Goal: Task Accomplishment & Management: Manage account settings

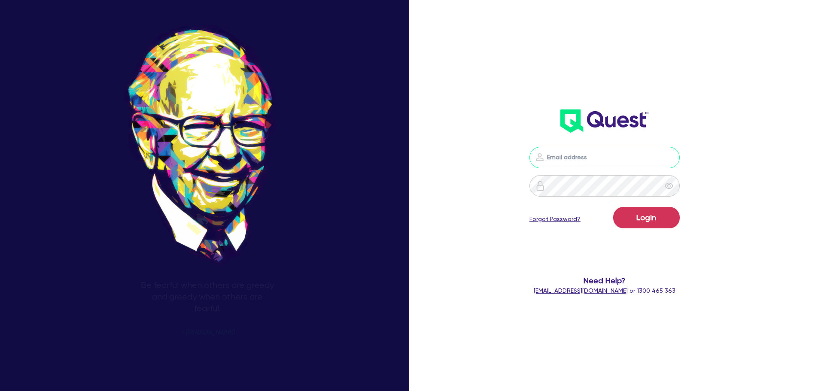
click at [563, 163] on input "email" at bounding box center [605, 157] width 150 height 21
type input "rob.matheson@quest.finance"
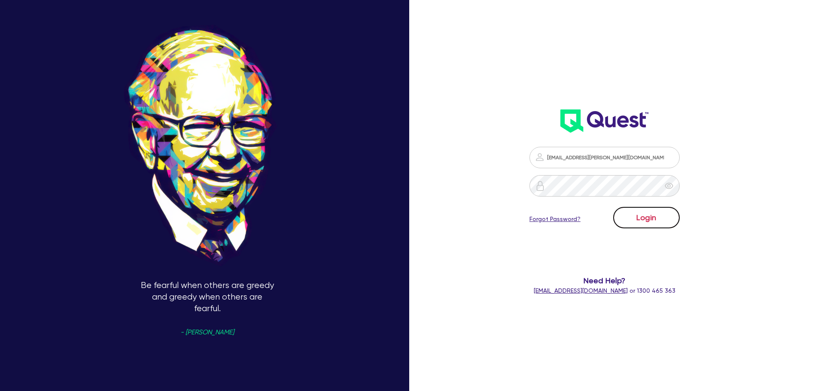
click at [647, 214] on button "Login" at bounding box center [646, 217] width 67 height 21
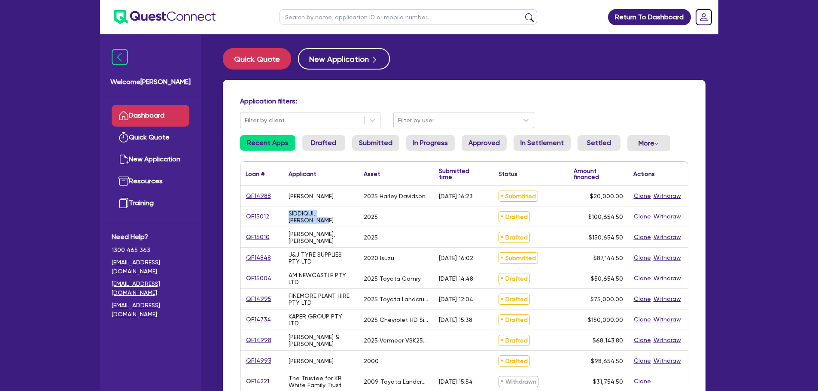
drag, startPoint x: 314, startPoint y: 224, endPoint x: 289, endPoint y: 214, distance: 26.4
click at [289, 214] on div "SIDDIQUI, ABSAR AHMED" at bounding box center [321, 217] width 75 height 20
click at [325, 226] on div "SIDDIQUI, ABSAR AHMED" at bounding box center [321, 217] width 75 height 20
drag, startPoint x: 321, startPoint y: 243, endPoint x: 287, endPoint y: 232, distance: 36.4
click at [287, 232] on div "KHAN, MUHAMMAD JAWWAD" at bounding box center [321, 237] width 75 height 20
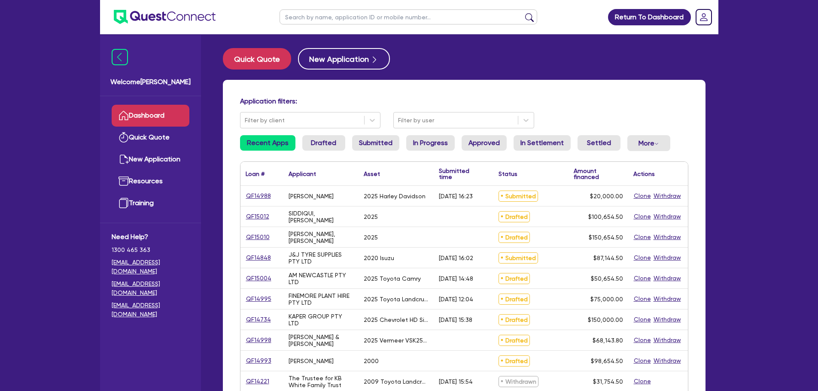
click at [330, 252] on div "J&J TYRE SUPPLIES PTY LTD" at bounding box center [321, 258] width 65 height 14
drag, startPoint x: 311, startPoint y: 266, endPoint x: 284, endPoint y: 253, distance: 30.4
click at [284, 253] on div "J&J TYRE SUPPLIES PTY LTD" at bounding box center [321, 258] width 75 height 20
click at [318, 267] on div "J&J TYRE SUPPLIES PTY LTD" at bounding box center [321, 258] width 75 height 20
drag, startPoint x: 310, startPoint y: 287, endPoint x: 290, endPoint y: 277, distance: 22.3
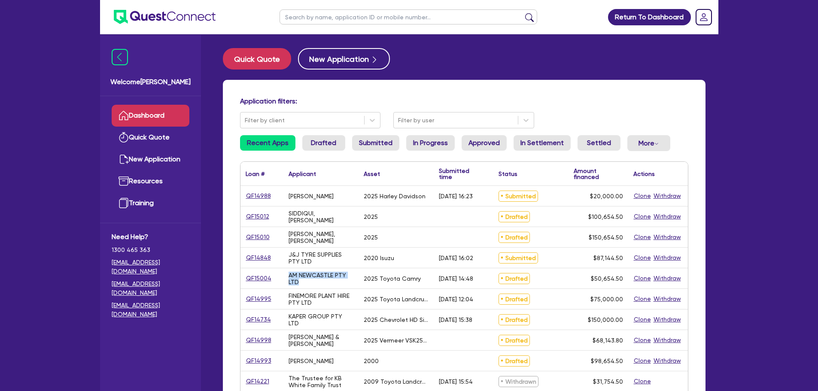
click at [290, 277] on div "AM NEWCASTLE PTY LTD" at bounding box center [321, 279] width 75 height 20
click at [314, 285] on div "AM NEWCASTLE PTY LTD" at bounding box center [321, 279] width 65 height 14
drag, startPoint x: 320, startPoint y: 307, endPoint x: 289, endPoint y: 295, distance: 33.8
click at [289, 295] on div "FINEMORE PLANT HIRE PTY LTD" at bounding box center [321, 299] width 75 height 20
click at [333, 308] on div "FINEMORE PLANT HIRE PTY LTD" at bounding box center [321, 299] width 75 height 20
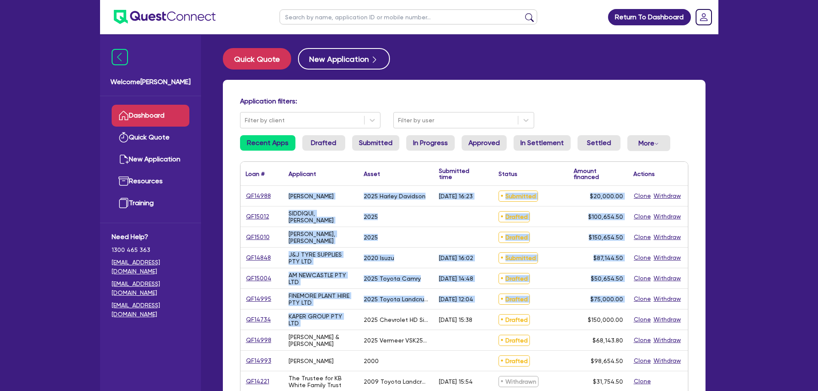
drag, startPoint x: 360, startPoint y: 320, endPoint x: 282, endPoint y: 191, distance: 150.5
click at [282, 191] on div "QF14988 Thomas Woodlock 2025 Harley Davidson 20/08/2025 - 16:23 Submitted $20,0…" at bounding box center [465, 392] width 448 height 413
click at [335, 235] on div "[PERSON_NAME], [PERSON_NAME]" at bounding box center [321, 238] width 65 height 14
drag, startPoint x: 357, startPoint y: 325, endPoint x: 275, endPoint y: 195, distance: 152.7
click at [275, 195] on div "QF14988 Thomas Woodlock 2025 Harley Davidson 20/08/2025 - 16:23 Submitted $20,0…" at bounding box center [465, 392] width 448 height 413
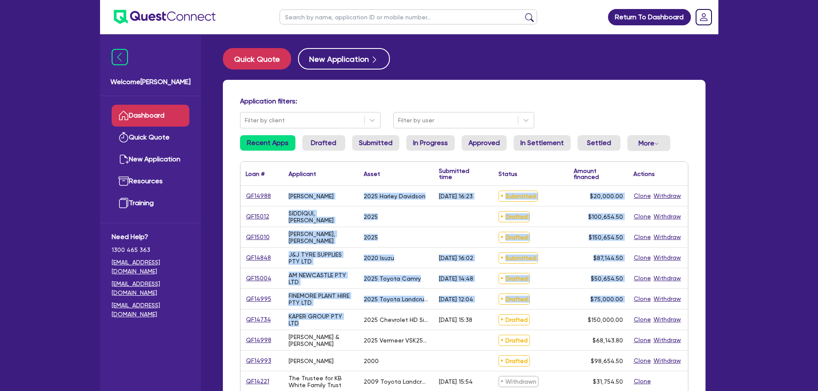
click at [357, 304] on div "FINEMORE PLANT HIRE PTY LTD" at bounding box center [321, 299] width 75 height 20
drag, startPoint x: 354, startPoint y: 322, endPoint x: 281, endPoint y: 196, distance: 144.9
click at [281, 196] on div "QF14988 Thomas Woodlock 2025 Harley Davidson 20/08/2025 - 16:23 Submitted $20,0…" at bounding box center [465, 392] width 448 height 413
click at [336, 280] on div "AM NEWCASTLE PTY LTD" at bounding box center [321, 279] width 65 height 14
drag, startPoint x: 352, startPoint y: 321, endPoint x: 282, endPoint y: 194, distance: 145.5
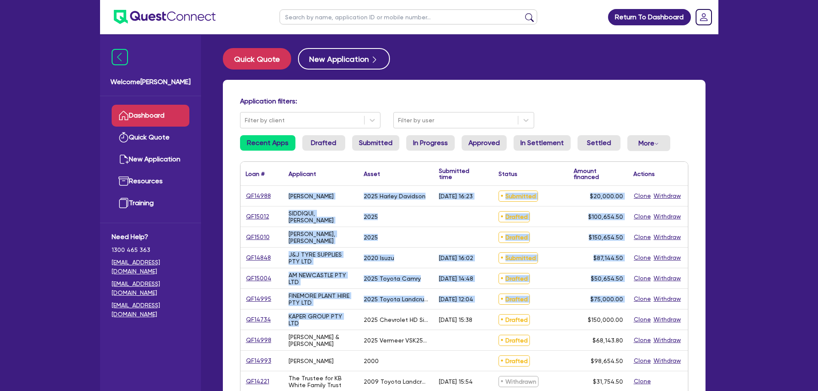
click at [282, 194] on div "QF14988 Thomas Woodlock 2025 Harley Davidson 20/08/2025 - 16:23 Submitted $20,0…" at bounding box center [465, 392] width 448 height 413
click at [366, 296] on div "2025 Toyota Landcrusier" at bounding box center [396, 299] width 65 height 7
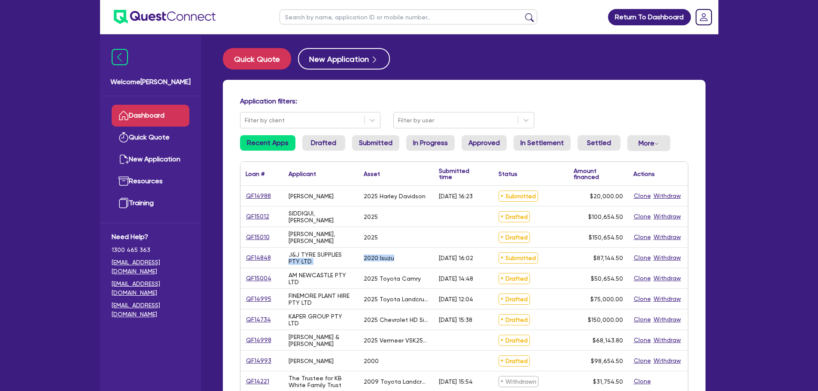
drag, startPoint x: 392, startPoint y: 257, endPoint x: 345, endPoint y: 258, distance: 47.3
click at [345, 257] on div "QF14848 J&J TYRE SUPPLIES PTY LTD 2020 Isuzu [DATE] 16:02 Submitted $87,144.50 …" at bounding box center [465, 258] width 448 height 21
click at [365, 272] on div "2025 Toyota Camry" at bounding box center [396, 279] width 75 height 20
drag, startPoint x: 393, startPoint y: 259, endPoint x: 355, endPoint y: 259, distance: 37.8
click at [355, 259] on div "QF14848 J&J TYRE SUPPLIES PTY LTD 2020 Isuzu [DATE] 16:02 Submitted $87,144.50 …" at bounding box center [465, 258] width 448 height 21
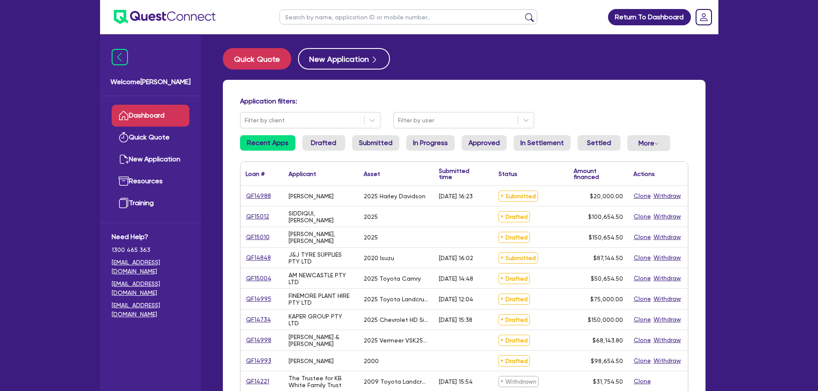
drag, startPoint x: 369, startPoint y: 269, endPoint x: 383, endPoint y: 269, distance: 13.8
click at [369, 270] on div "2025 Toyota Camry" at bounding box center [396, 279] width 75 height 20
drag, startPoint x: 397, startPoint y: 260, endPoint x: 363, endPoint y: 259, distance: 34.4
click at [363, 259] on div "2020 Isuzu" at bounding box center [396, 258] width 75 height 20
drag, startPoint x: 379, startPoint y: 270, endPoint x: 388, endPoint y: 267, distance: 9.1
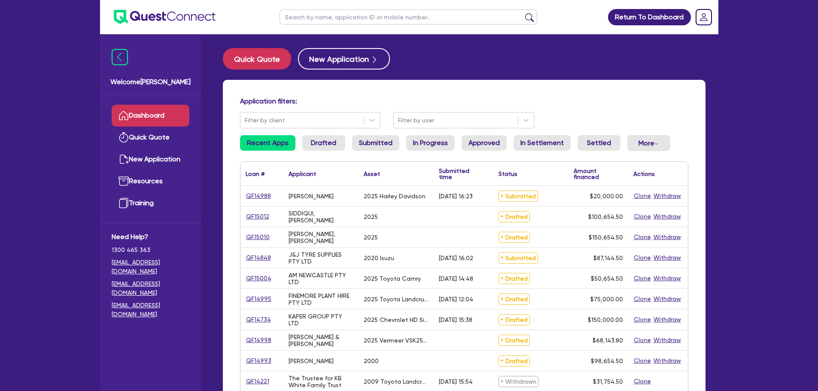
click at [379, 270] on div "2025 Toyota Camry" at bounding box center [396, 279] width 75 height 20
drag, startPoint x: 397, startPoint y: 259, endPoint x: 360, endPoint y: 260, distance: 37.4
click at [360, 260] on div "2020 Isuzu" at bounding box center [396, 258] width 75 height 20
click at [372, 269] on div "2025 Toyota Camry" at bounding box center [396, 279] width 75 height 20
drag, startPoint x: 354, startPoint y: 321, endPoint x: 284, endPoint y: 321, distance: 70.5
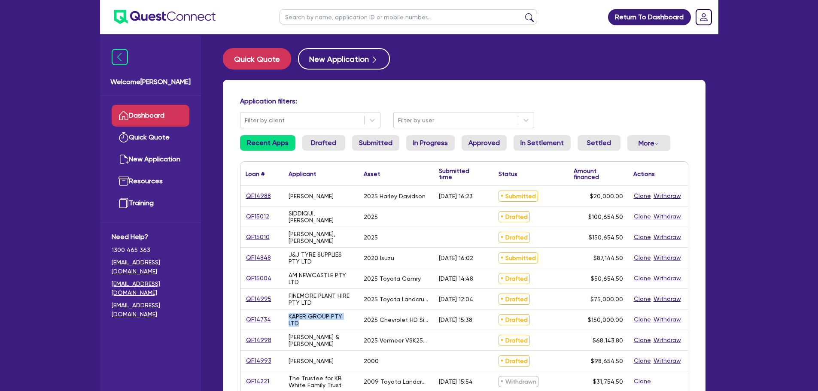
click at [284, 321] on div "KAPER GROUP PTY LTD" at bounding box center [321, 320] width 75 height 20
click at [307, 331] on div "[PERSON_NAME] & [PERSON_NAME]" at bounding box center [321, 340] width 75 height 20
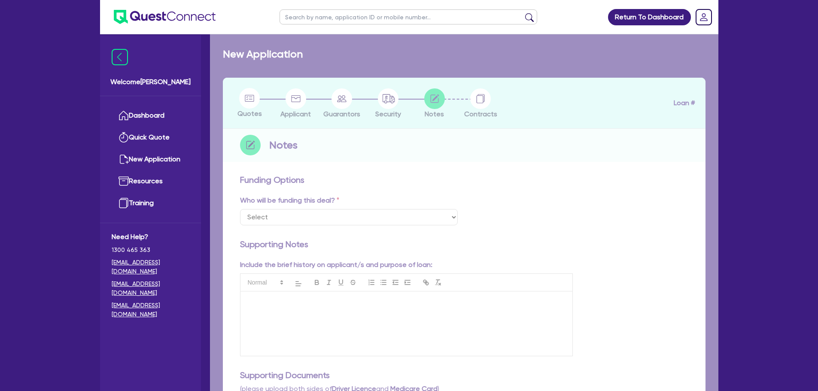
select select "Other"
checkbox input "true"
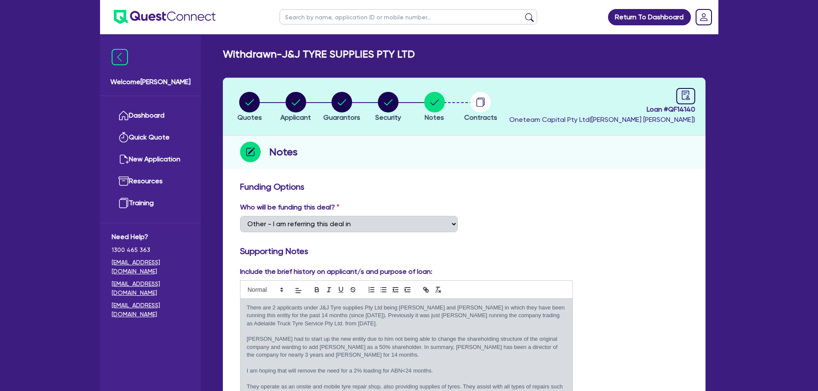
click at [367, 18] on input "text" at bounding box center [409, 16] width 258 height 15
type input "h s p"
click button "submit" at bounding box center [530, 19] width 14 height 12
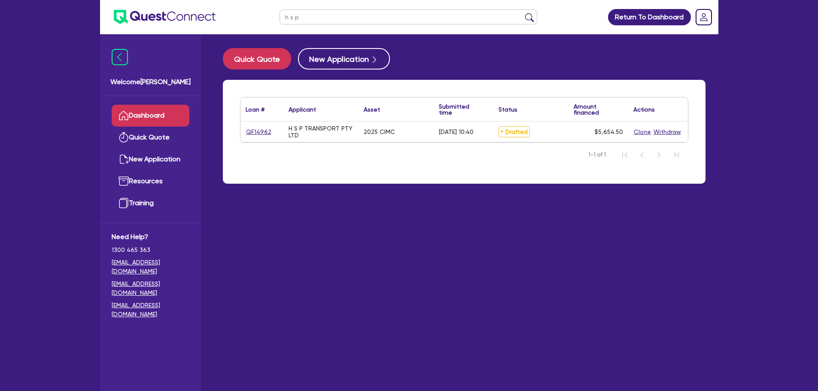
click at [262, 124] on div "QF14962" at bounding box center [262, 132] width 43 height 21
click at [264, 137] on link "QF14962" at bounding box center [259, 132] width 26 height 10
select select "PRIMARY_ASSETS"
select select "TRAILERS"
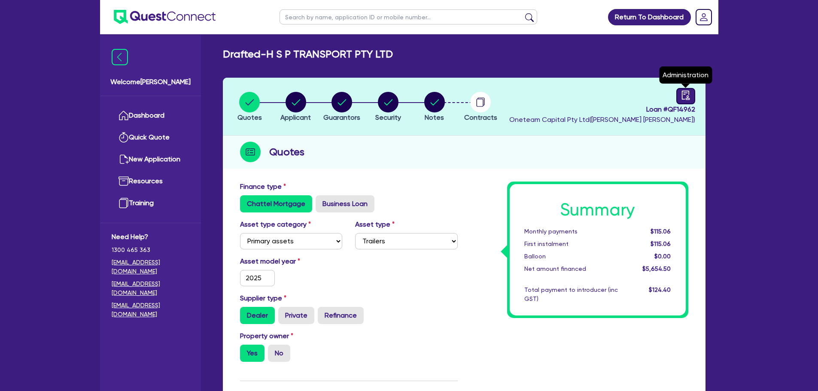
click at [679, 98] on link at bounding box center [686, 96] width 19 height 16
select select "DRAFTED_AMENDED"
select select "Other"
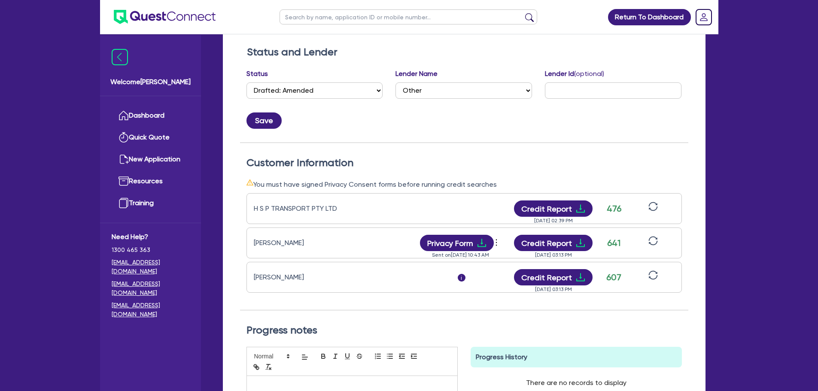
scroll to position [215, 0]
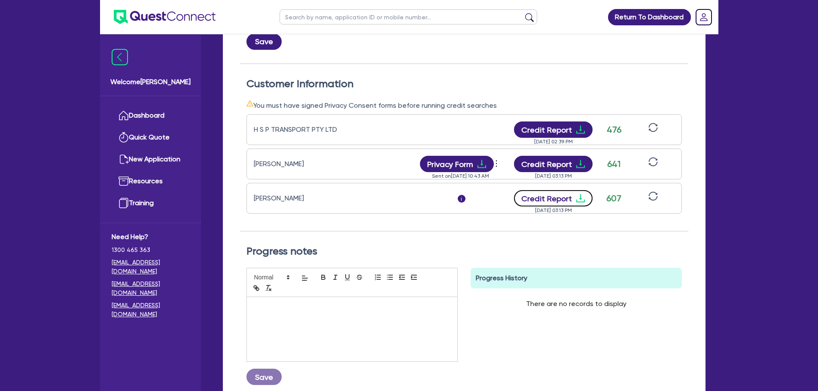
click at [564, 205] on button "Credit Report" at bounding box center [553, 198] width 79 height 16
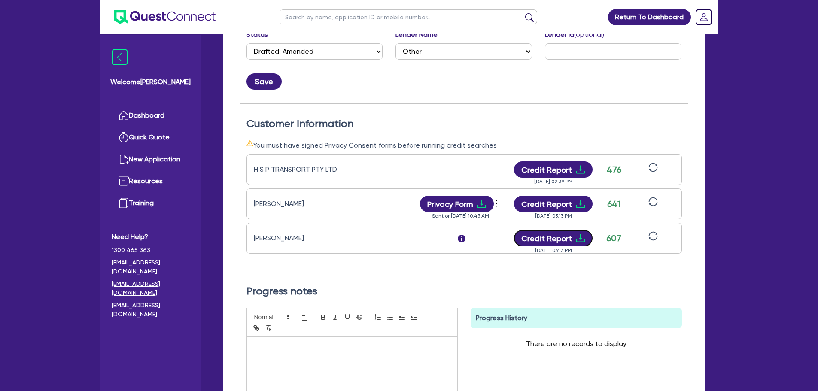
scroll to position [86, 0]
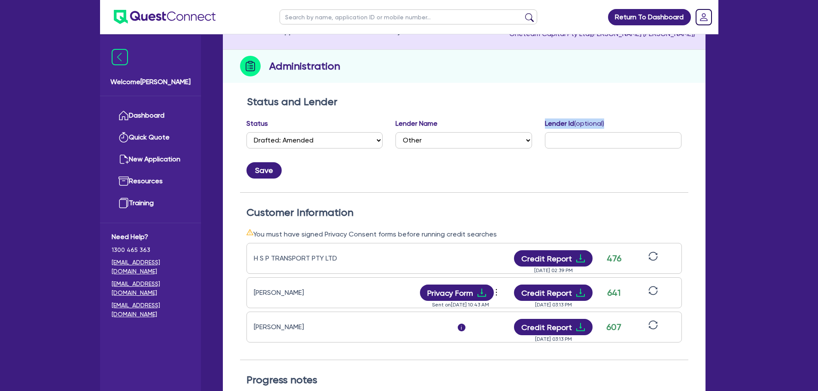
drag, startPoint x: 543, startPoint y: 123, endPoint x: 620, endPoint y: 127, distance: 76.6
click at [620, 127] on div "Lender Id (optional)" at bounding box center [614, 137] width 150 height 37
click at [636, 116] on div "Status and Lender Status Select Quoted Drafted: New Drafted: Amended Submitted:…" at bounding box center [464, 144] width 449 height 97
drag, startPoint x: 546, startPoint y: 124, endPoint x: 613, endPoint y: 125, distance: 67.0
click at [613, 125] on div "Lender Id (optional)" at bounding box center [613, 134] width 137 height 30
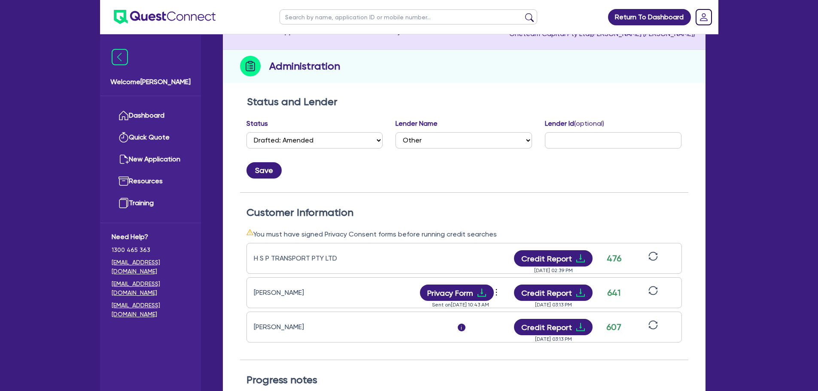
click at [629, 107] on h2 "Status and Lender" at bounding box center [464, 102] width 435 height 12
drag, startPoint x: 538, startPoint y: 123, endPoint x: 619, endPoint y: 128, distance: 81.3
click at [619, 128] on div "Status Select Quoted Drafted: New Drafted: Amended Submitted: New Submitted: Am…" at bounding box center [464, 149] width 449 height 60
click at [633, 102] on h2 "Status and Lender" at bounding box center [464, 102] width 435 height 12
drag, startPoint x: 546, startPoint y: 124, endPoint x: 612, endPoint y: 128, distance: 66.3
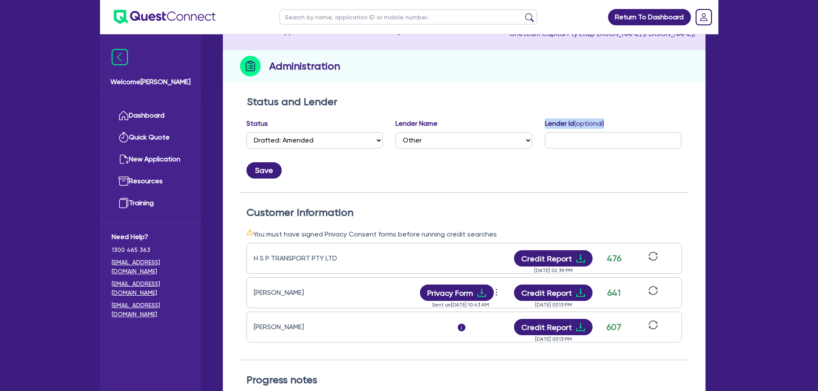
click at [612, 128] on div "Lender Id (optional)" at bounding box center [613, 134] width 137 height 30
click at [618, 101] on h2 "Status and Lender" at bounding box center [464, 102] width 435 height 12
drag, startPoint x: 541, startPoint y: 122, endPoint x: 612, endPoint y: 123, distance: 70.5
click at [612, 123] on div "Lender Id (optional)" at bounding box center [614, 137] width 150 height 37
click at [620, 99] on h2 "Status and Lender" at bounding box center [464, 102] width 435 height 12
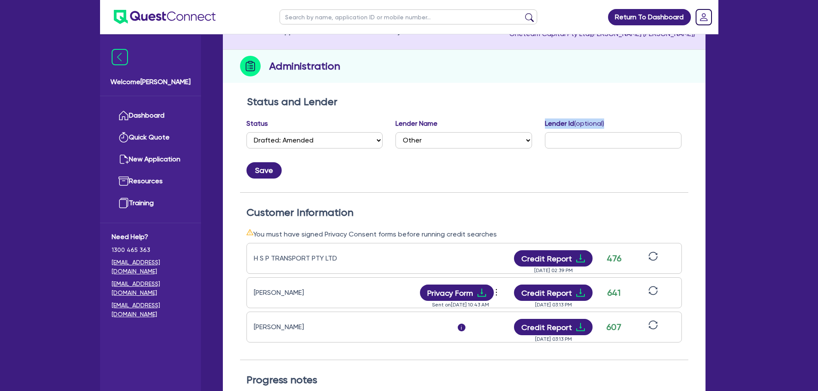
drag, startPoint x: 542, startPoint y: 122, endPoint x: 616, endPoint y: 126, distance: 74.9
click at [616, 126] on div "Lender Id (optional)" at bounding box center [614, 137] width 150 height 37
click at [624, 101] on h2 "Status and Lender" at bounding box center [464, 102] width 435 height 12
drag, startPoint x: 593, startPoint y: 128, endPoint x: 618, endPoint y: 124, distance: 25.2
click at [616, 125] on div "Lender Id (optional)" at bounding box center [614, 137] width 150 height 37
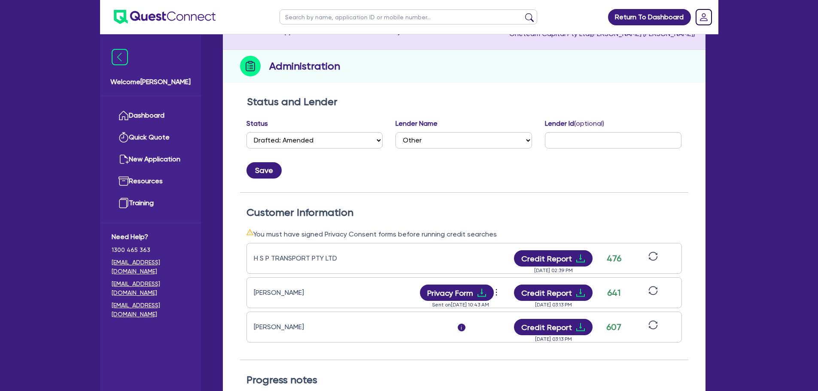
click at [620, 103] on h2 "Status and Lender" at bounding box center [464, 102] width 435 height 12
drag, startPoint x: 546, startPoint y: 123, endPoint x: 620, endPoint y: 115, distance: 73.4
click at [617, 119] on div "Lender Id (optional)" at bounding box center [614, 137] width 150 height 37
click at [618, 104] on h2 "Status and Lender" at bounding box center [464, 102] width 435 height 12
drag, startPoint x: 543, startPoint y: 124, endPoint x: 625, endPoint y: 127, distance: 82.5
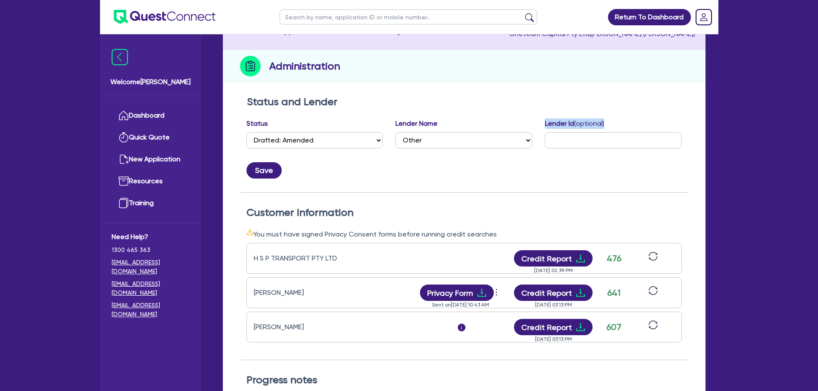
click at [625, 127] on div "Lender Id (optional)" at bounding box center [614, 137] width 150 height 37
click at [621, 107] on h2 "Status and Lender" at bounding box center [464, 102] width 435 height 12
drag, startPoint x: 541, startPoint y: 125, endPoint x: 611, endPoint y: 127, distance: 70.1
click at [611, 127] on div "Lender Id (optional)" at bounding box center [614, 137] width 150 height 37
click at [605, 104] on h2 "Status and Lender" at bounding box center [464, 102] width 435 height 12
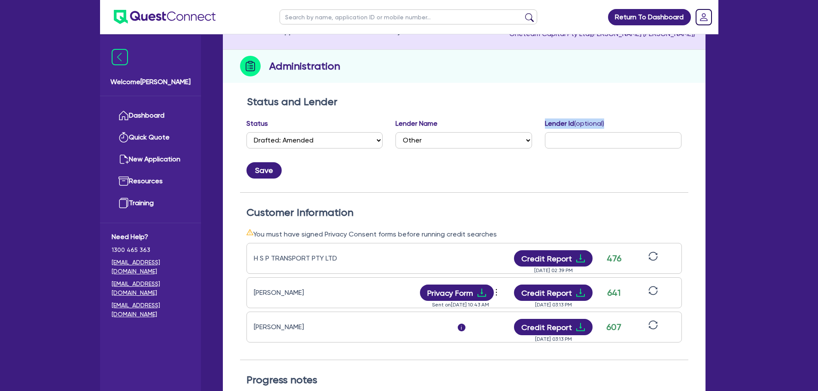
drag, startPoint x: 544, startPoint y: 125, endPoint x: 615, endPoint y: 126, distance: 71.3
click at [615, 126] on div "Lender Id (optional)" at bounding box center [614, 137] width 150 height 37
click at [612, 107] on h2 "Status and Lender" at bounding box center [464, 102] width 435 height 12
drag, startPoint x: 539, startPoint y: 123, endPoint x: 620, endPoint y: 126, distance: 81.3
click at [620, 126] on div "Lender Id (optional)" at bounding box center [614, 137] width 150 height 37
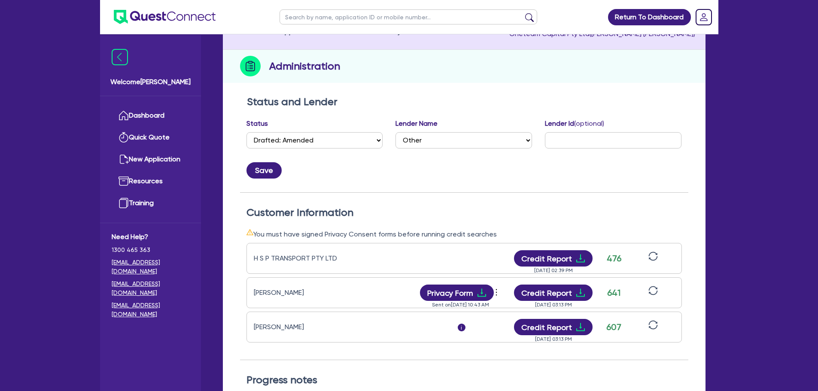
click at [615, 105] on h2 "Status and Lender" at bounding box center [464, 102] width 435 height 12
drag, startPoint x: 543, startPoint y: 122, endPoint x: 620, endPoint y: 127, distance: 77.5
click at [620, 127] on div "Lender Id (optional)" at bounding box center [614, 137] width 150 height 37
click at [616, 101] on h2 "Status and Lender" at bounding box center [464, 102] width 435 height 12
drag, startPoint x: 545, startPoint y: 124, endPoint x: 616, endPoint y: 123, distance: 71.3
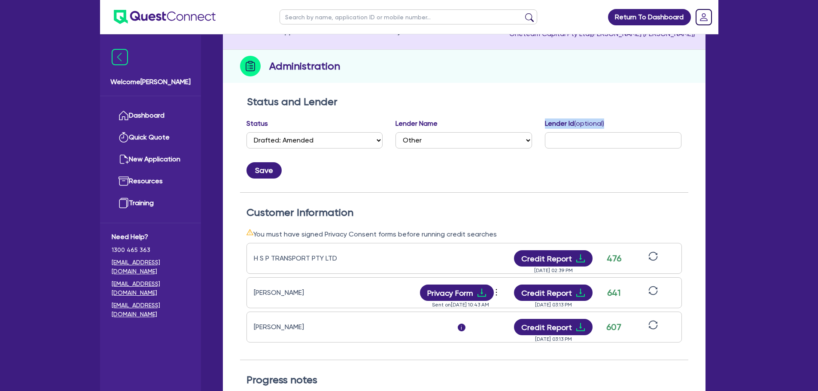
click at [616, 123] on div "Lender Id (optional)" at bounding box center [614, 137] width 150 height 37
click at [610, 101] on h2 "Status and Lender" at bounding box center [464, 102] width 435 height 12
drag, startPoint x: 540, startPoint y: 122, endPoint x: 626, endPoint y: 116, distance: 87.0
click at [626, 123] on div "Lender Id (optional)" at bounding box center [614, 137] width 150 height 37
click at [621, 103] on h2 "Status and Lender" at bounding box center [464, 102] width 435 height 12
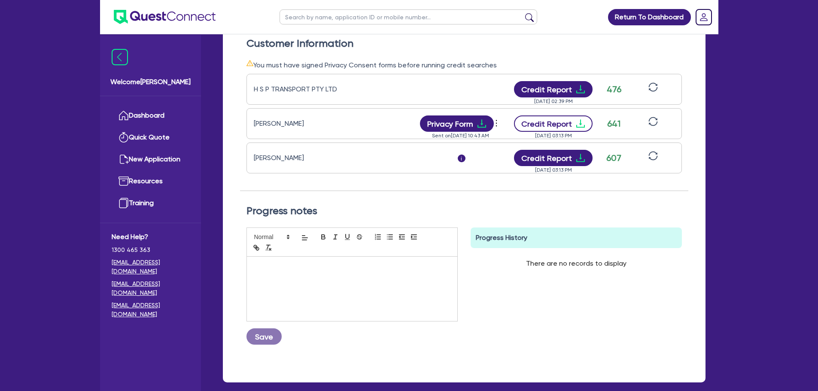
scroll to position [213, 0]
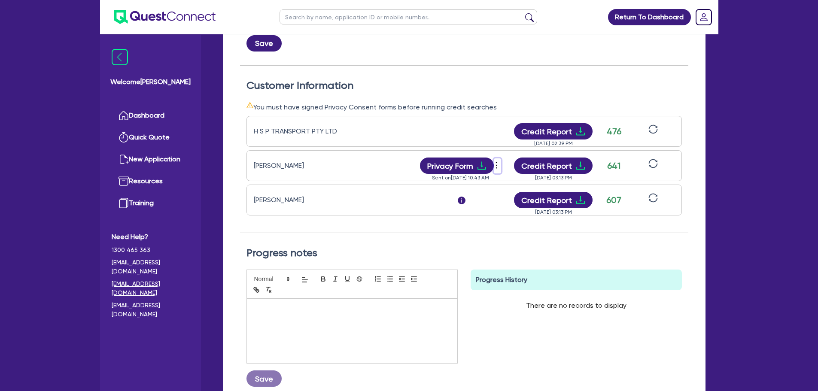
click at [496, 163] on icon "more" at bounding box center [496, 165] width 1 height 6
drag, startPoint x: 308, startPoint y: 166, endPoint x: 240, endPoint y: 166, distance: 68.7
click at [240, 166] on div "Customer Information You must have signed Privacy Consent forms before running …" at bounding box center [464, 156] width 449 height 154
click at [293, 186] on div "[PERSON_NAME] i Credit Report [DATE] 03:13 PM 607" at bounding box center [465, 200] width 436 height 31
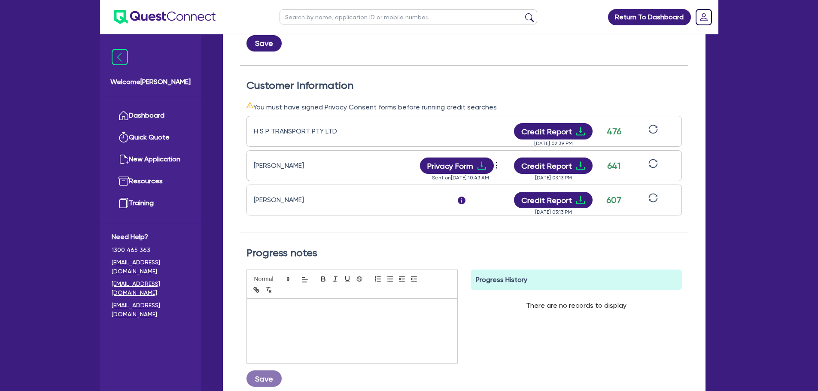
drag, startPoint x: 305, startPoint y: 201, endPoint x: 240, endPoint y: 153, distance: 80.8
click at [240, 153] on div "Customer Information You must have signed Privacy Consent forms before running …" at bounding box center [464, 156] width 449 height 154
click at [287, 159] on div "[PERSON_NAME] Privacy Form View log Send new privacy form Sent on [DATE] 10:43 …" at bounding box center [465, 165] width 436 height 31
click at [296, 179] on div "[PERSON_NAME] Privacy Form View log Send new privacy form Sent on [DATE] 10:43 …" at bounding box center [465, 165] width 436 height 31
drag, startPoint x: 282, startPoint y: 198, endPoint x: 263, endPoint y: 202, distance: 19.3
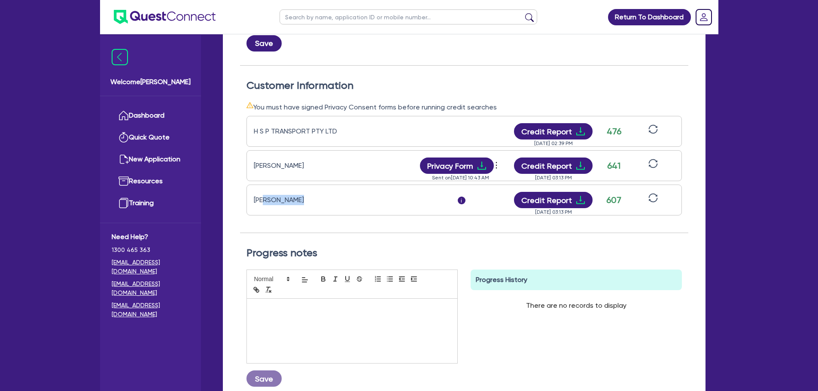
click at [263, 202] on div "[PERSON_NAME]" at bounding box center [307, 200] width 107 height 10
click at [294, 209] on div "[PERSON_NAME] i Credit Report [DATE] 03:13 PM 607" at bounding box center [465, 200] width 436 height 31
click at [307, 202] on div "[PERSON_NAME]" at bounding box center [307, 200] width 107 height 10
drag, startPoint x: 308, startPoint y: 199, endPoint x: 240, endPoint y: 201, distance: 67.5
click at [240, 201] on div "Customer Information You must have signed Privacy Consent forms before running …" at bounding box center [464, 156] width 449 height 154
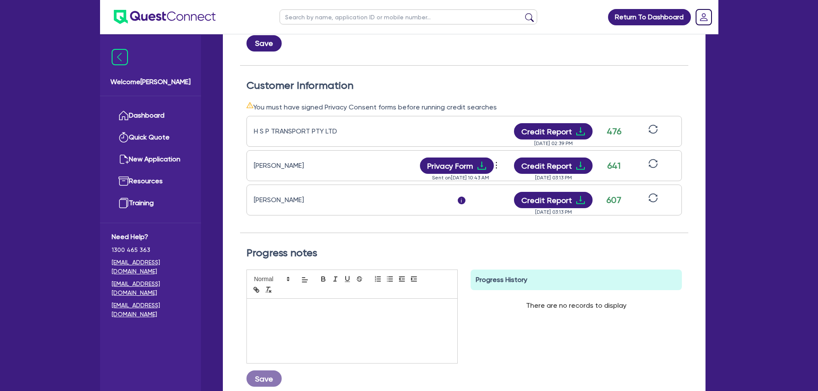
click at [321, 218] on div "H S P TRANSPORT PTY LTD Credit Report [DATE] 02:39 PM 476 [PERSON_NAME] Privacy…" at bounding box center [465, 173] width 436 height 120
drag, startPoint x: 308, startPoint y: 199, endPoint x: 252, endPoint y: 198, distance: 55.4
click at [252, 198] on div "[PERSON_NAME] i Credit Report [DATE] 03:13 PM 607" at bounding box center [465, 200] width 436 height 31
click at [297, 205] on div "[PERSON_NAME]" at bounding box center [307, 200] width 107 height 10
click at [304, 169] on div "[PERSON_NAME]" at bounding box center [307, 166] width 107 height 10
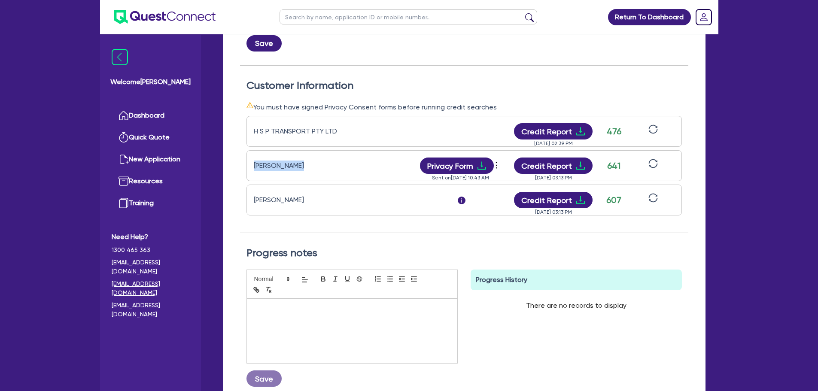
drag, startPoint x: 302, startPoint y: 166, endPoint x: 247, endPoint y: 177, distance: 56.5
click at [247, 177] on div "[PERSON_NAME] Privacy Form View log Send new privacy form Sent on [DATE] 10:43 …" at bounding box center [465, 165] width 436 height 31
click at [282, 187] on div "[PERSON_NAME] i Credit Report [DATE] 03:13 PM 607" at bounding box center [465, 200] width 436 height 31
drag, startPoint x: 311, startPoint y: 204, endPoint x: 255, endPoint y: 206, distance: 56.3
click at [248, 203] on div "[PERSON_NAME] i Credit Report [DATE] 03:13 PM 607" at bounding box center [465, 200] width 436 height 31
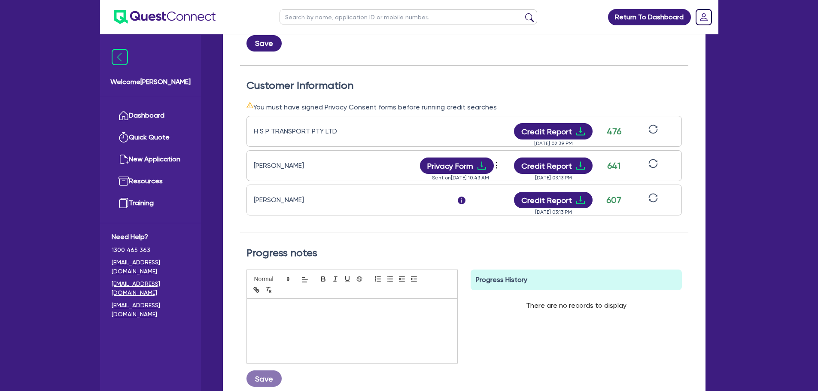
click at [280, 215] on div "[PERSON_NAME] i Credit Report [DATE] 03:13 PM 607" at bounding box center [465, 200] width 436 height 31
click at [291, 213] on div "[PERSON_NAME] i Credit Report [DATE] 03:13 PM 607" at bounding box center [465, 200] width 436 height 31
drag, startPoint x: 304, startPoint y: 168, endPoint x: 252, endPoint y: 171, distance: 51.6
click at [251, 170] on div "[PERSON_NAME] Privacy Form View log Send new privacy form Sent on [DATE] 10:43 …" at bounding box center [465, 165] width 436 height 31
click at [279, 180] on div "[PERSON_NAME] Privacy Form View log Send new privacy form Sent on [DATE] 10:43 …" at bounding box center [465, 165] width 436 height 31
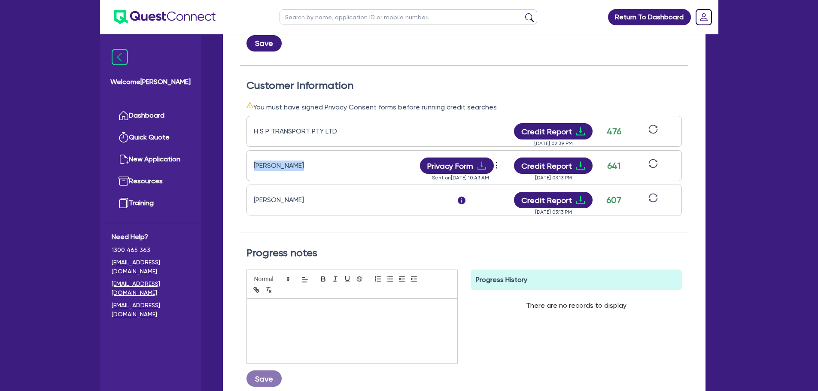
click at [301, 171] on div "[PERSON_NAME] Privacy Form View log Send new privacy form Sent on [DATE] 10:43 …" at bounding box center [465, 165] width 436 height 31
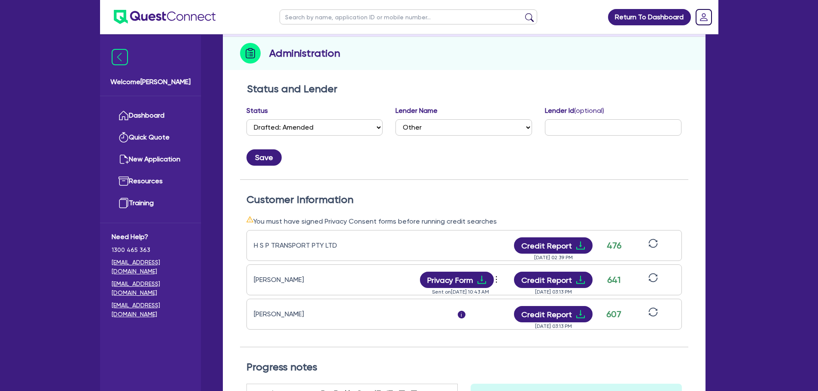
scroll to position [0, 0]
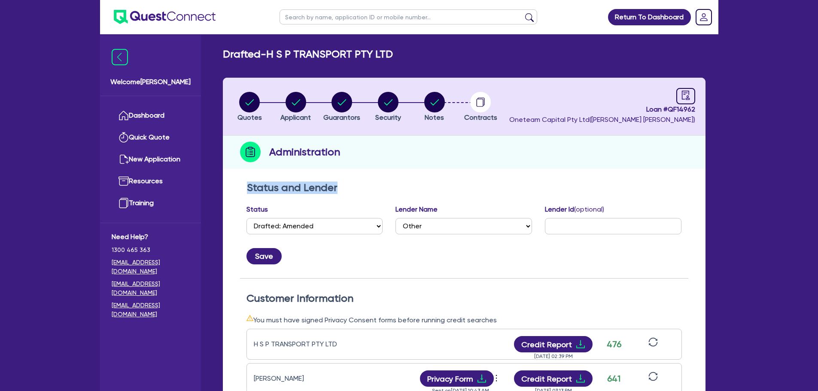
drag, startPoint x: 338, startPoint y: 191, endPoint x: 243, endPoint y: 191, distance: 95.4
click at [243, 191] on div "Status and Lender Status Select Quoted Drafted: New Drafted: Amended Submitted:…" at bounding box center [464, 230] width 449 height 97
click at [315, 184] on h2 "Status and Lender" at bounding box center [464, 188] width 435 height 12
click at [379, 193] on h2 "Status and Lender" at bounding box center [464, 188] width 435 height 12
click at [159, 119] on link "Dashboard" at bounding box center [151, 116] width 78 height 22
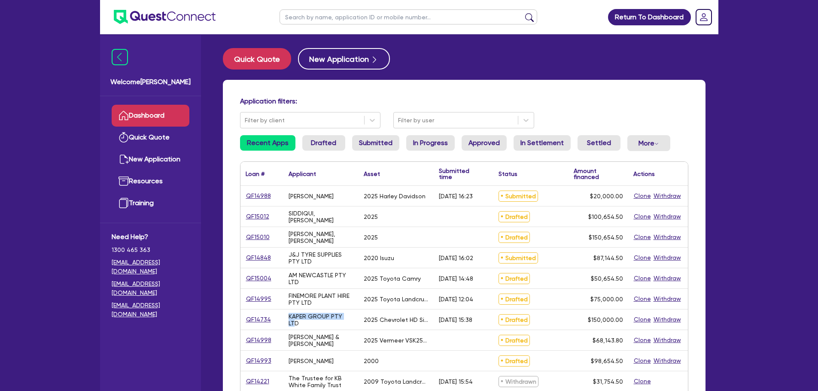
drag, startPoint x: 290, startPoint y: 318, endPoint x: 353, endPoint y: 320, distance: 62.8
click at [350, 320] on div "KAPER GROUP PTY LTD" at bounding box center [321, 320] width 75 height 20
click at [353, 320] on div "KAPER GROUP PTY LTD" at bounding box center [321, 320] width 75 height 20
click at [359, 308] on div "2025 Toyota Landcrusier" at bounding box center [396, 299] width 75 height 20
click at [347, 15] on input "text" at bounding box center [409, 16] width 258 height 15
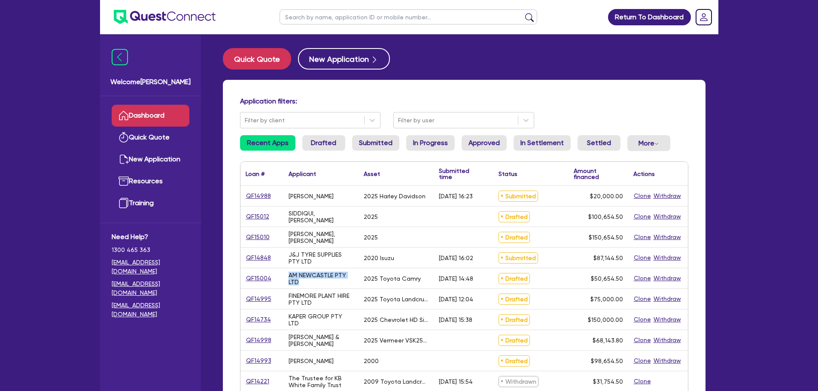
drag, startPoint x: 309, startPoint y: 282, endPoint x: 285, endPoint y: 275, distance: 25.1
click at [285, 275] on div "AM NEWCASTLE PTY LTD" at bounding box center [321, 279] width 75 height 20
click at [323, 283] on div "AM NEWCASTLE PTY LTD" at bounding box center [321, 279] width 65 height 14
drag, startPoint x: 419, startPoint y: 279, endPoint x: 365, endPoint y: 279, distance: 54.6
click at [365, 279] on div "2025 Toyota Camry" at bounding box center [396, 279] width 75 height 20
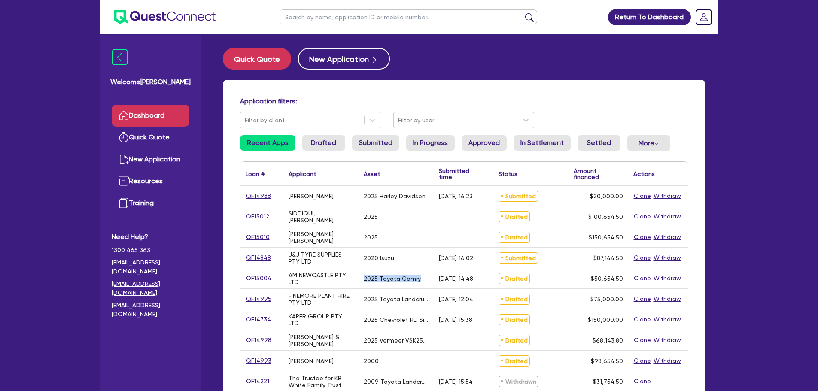
drag, startPoint x: 384, startPoint y: 284, endPoint x: 401, endPoint y: 288, distance: 17.7
click at [385, 284] on div "2025 Toyota Camry" at bounding box center [396, 279] width 75 height 20
click at [406, 286] on div "2025 Toyota Camry" at bounding box center [396, 279] width 75 height 20
click at [456, 282] on div "[DATE] 14:48" at bounding box center [456, 278] width 34 height 7
drag, startPoint x: 458, startPoint y: 282, endPoint x: 432, endPoint y: 275, distance: 26.4
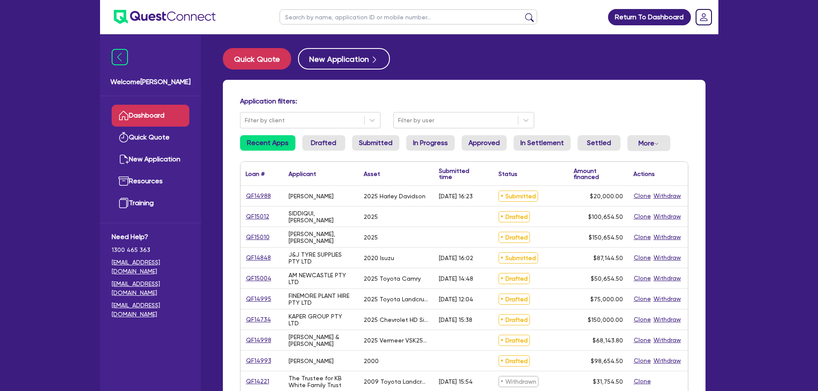
click at [432, 275] on div "QF15004 AM NEWCASTLE PTY LTD 2025 Toyota Camry [DATE] 14:48 Drafted $50,654.50 …" at bounding box center [465, 279] width 448 height 21
click at [468, 290] on div "[DATE] 12:04" at bounding box center [464, 299] width 60 height 20
drag, startPoint x: 459, startPoint y: 285, endPoint x: 431, endPoint y: 276, distance: 29.8
click at [431, 276] on div "QF15004 AM NEWCASTLE PTY LTD 2025 Toyota Camry [DATE] 14:48 Drafted $50,654.50 …" at bounding box center [465, 279] width 448 height 21
click at [454, 282] on div "[DATE] 14:48" at bounding box center [456, 278] width 34 height 7
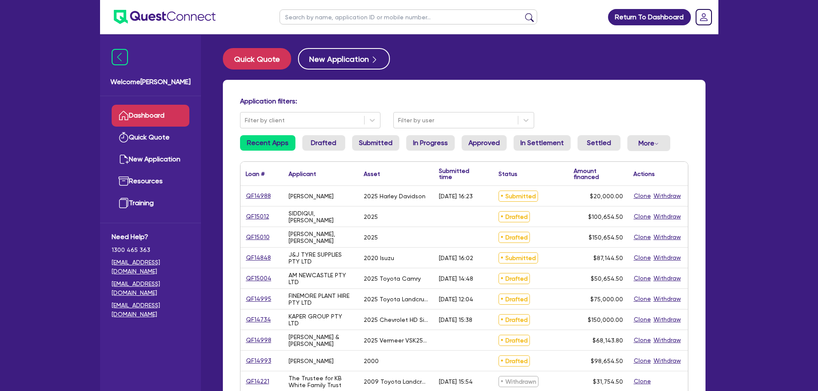
drag, startPoint x: 456, startPoint y: 284, endPoint x: 439, endPoint y: 278, distance: 18.4
click at [439, 278] on div "[DATE] 14:48" at bounding box center [456, 278] width 34 height 7
click at [457, 282] on div "[DATE] 14:48" at bounding box center [456, 278] width 34 height 7
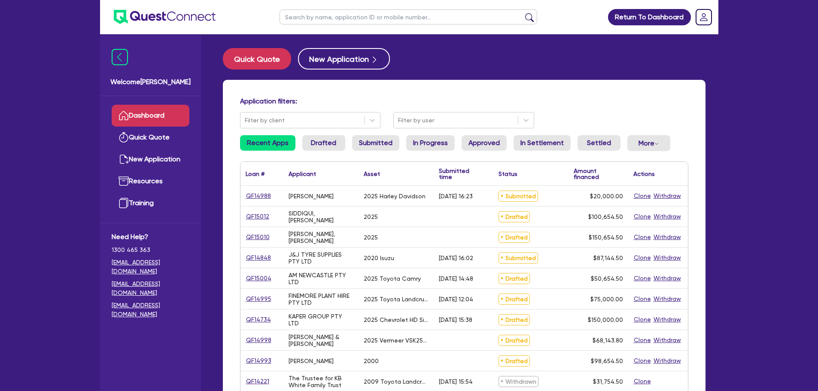
drag, startPoint x: 455, startPoint y: 283, endPoint x: 433, endPoint y: 276, distance: 23.0
click at [434, 276] on div "[DATE] 14:48" at bounding box center [464, 279] width 60 height 20
click at [463, 286] on div "[DATE] 14:48" at bounding box center [464, 279] width 60 height 20
drag, startPoint x: 457, startPoint y: 283, endPoint x: 433, endPoint y: 278, distance: 24.1
click at [433, 278] on div "QF15004 AM NEWCASTLE PTY LTD 2025 Toyota Camry [DATE] 14:48 Drafted $50,654.50 …" at bounding box center [465, 279] width 448 height 21
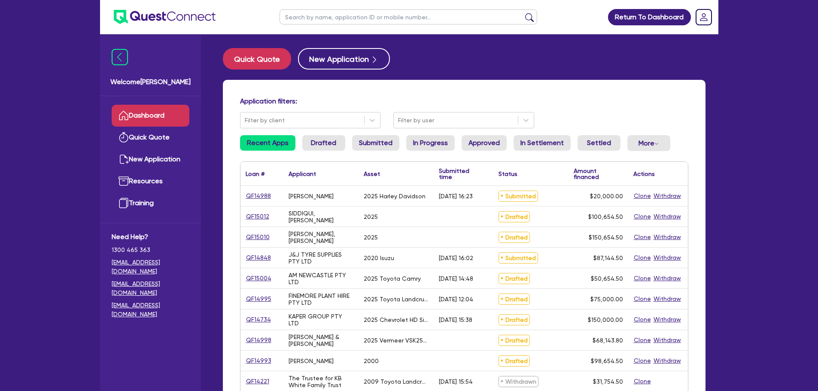
click at [465, 289] on div "[DATE] 12:04" at bounding box center [464, 299] width 60 height 20
drag, startPoint x: 313, startPoint y: 302, endPoint x: 297, endPoint y: 297, distance: 16.5
click at [284, 294] on div "FINEMORE PLANT HIRE PTY LTD" at bounding box center [321, 299] width 75 height 20
click at [320, 304] on div "FINEMORE PLANT HIRE PTY LTD" at bounding box center [321, 300] width 65 height 14
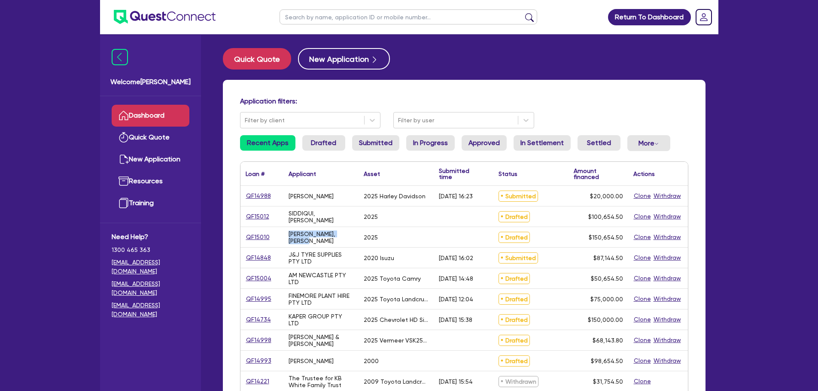
drag, startPoint x: 316, startPoint y: 244, endPoint x: 284, endPoint y: 235, distance: 33.8
click at [284, 235] on div "[PERSON_NAME], [PERSON_NAME]" at bounding box center [321, 237] width 75 height 20
click at [318, 246] on div "[PERSON_NAME], [PERSON_NAME]" at bounding box center [321, 237] width 75 height 20
click at [317, 259] on div "J&J TYRE SUPPLIES PTY LTD" at bounding box center [321, 258] width 65 height 14
drag, startPoint x: 301, startPoint y: 266, endPoint x: 278, endPoint y: 249, distance: 28.6
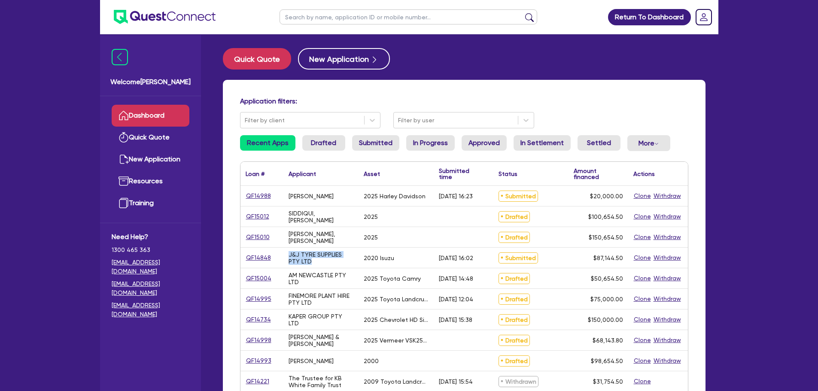
click at [278, 249] on div "QF14848 J&J TYRE SUPPLIES PTY LTD 2020 Isuzu [DATE] 16:02 Submitted $87,144.50 …" at bounding box center [465, 258] width 448 height 21
click at [319, 271] on div "AM NEWCASTLE PTY LTD" at bounding box center [321, 279] width 75 height 20
drag, startPoint x: 285, startPoint y: 276, endPoint x: 303, endPoint y: 286, distance: 20.6
click at [281, 272] on div "QF15004 AM NEWCASTLE PTY LTD 2025 Toyota Camry [DATE] 14:48 Drafted $50,654.50 …" at bounding box center [465, 279] width 448 height 21
click at [305, 287] on div "AM NEWCASTLE PTY LTD" at bounding box center [321, 279] width 75 height 20
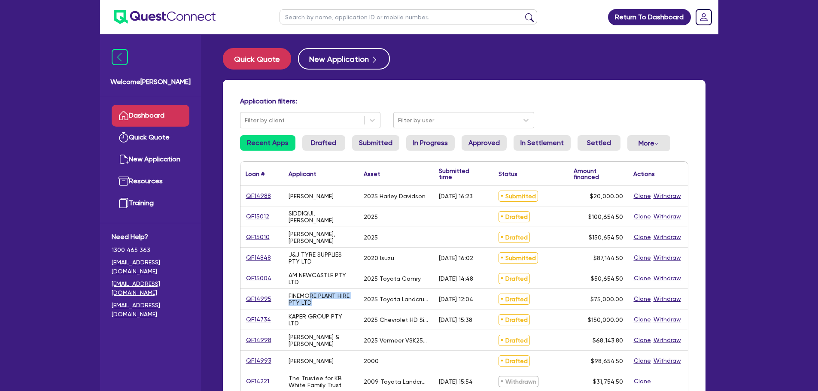
click at [310, 299] on div "FINEMORE PLANT HIRE PTY LTD" at bounding box center [321, 300] width 65 height 14
drag, startPoint x: 311, startPoint y: 304, endPoint x: 315, endPoint y: 308, distance: 5.5
click at [311, 305] on div "FINEMORE PLANT HIRE PTY LTD" at bounding box center [321, 300] width 65 height 14
click at [316, 309] on div "FINEMORE PLANT HIRE PTY LTD" at bounding box center [321, 299] width 75 height 20
drag, startPoint x: 305, startPoint y: 305, endPoint x: 286, endPoint y: 297, distance: 21.0
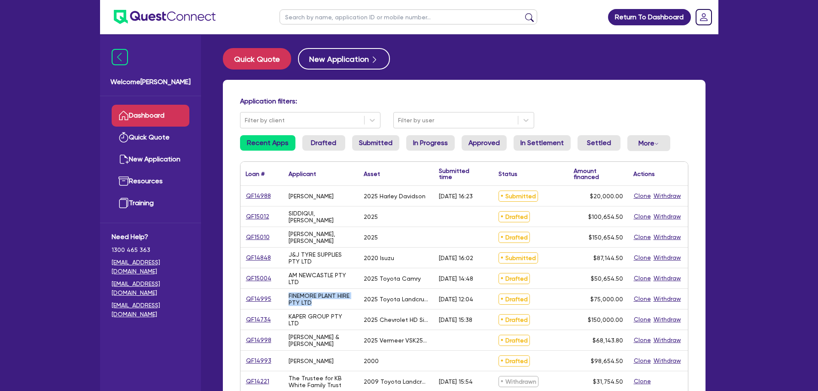
click at [286, 297] on div "FINEMORE PLANT HIRE PTY LTD" at bounding box center [321, 299] width 75 height 20
click at [311, 311] on div "KAPER GROUP PTY LTD" at bounding box center [321, 320] width 75 height 20
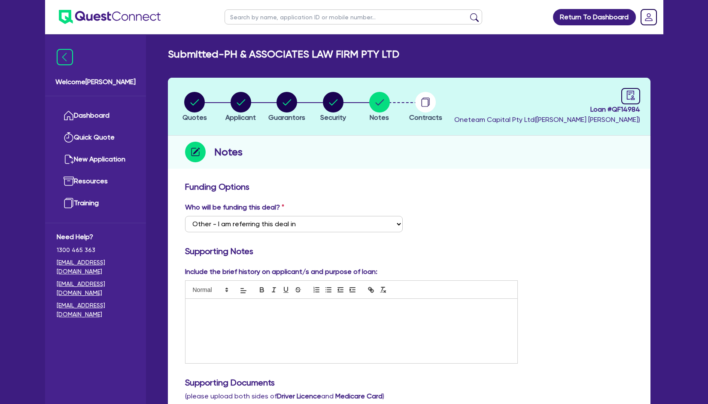
select select "Other"
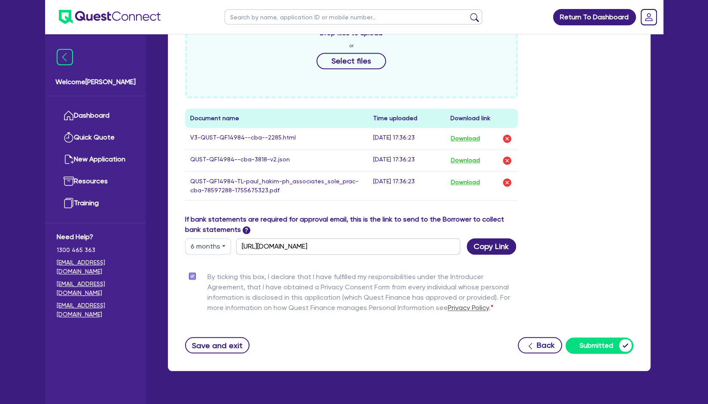
scroll to position [420, 0]
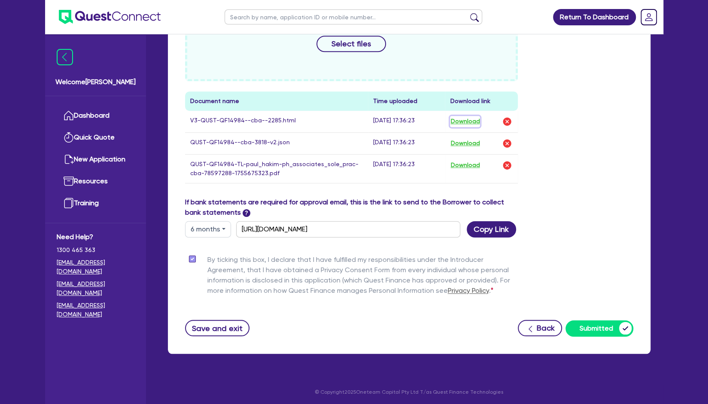
drag, startPoint x: 455, startPoint y: 118, endPoint x: 459, endPoint y: 120, distance: 4.8
click at [457, 120] on button "Download" at bounding box center [465, 121] width 30 height 11
